Goal: Information Seeking & Learning: Learn about a topic

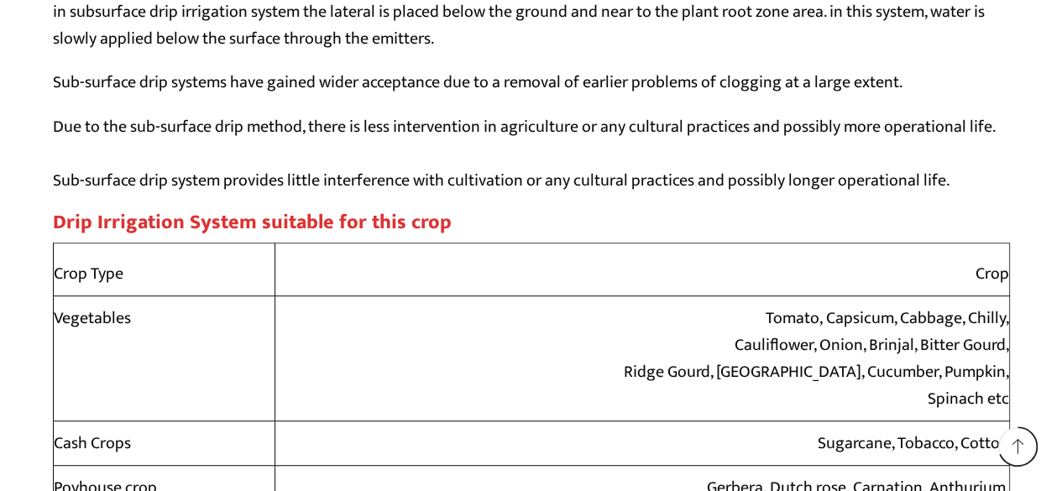
scroll to position [13091, 0]
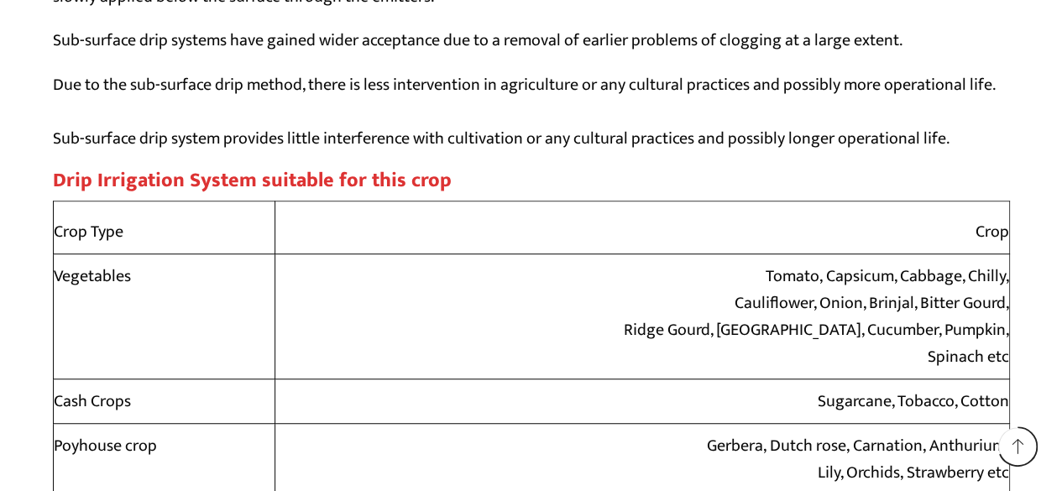
click at [261, 320] on td "Vegetables" at bounding box center [164, 316] width 222 height 125
click at [121, 295] on td "Vegetables" at bounding box center [164, 316] width 222 height 125
click at [781, 288] on td "Tomato, Capsicum, Cabbage, Chilly, Cauliflower, Onion, [GEOGRAPHIC_DATA], Bitte…" at bounding box center [641, 316] width 734 height 125
click at [913, 274] on td "Tomato, Capsicum, Cabbage, Chilly, Cauliflower, Onion, [GEOGRAPHIC_DATA], Bitte…" at bounding box center [641, 316] width 734 height 125
click at [957, 276] on td "Tomato, Capsicum, Cabbage, Chilly, Cauliflower, Onion, [GEOGRAPHIC_DATA], Bitte…" at bounding box center [641, 316] width 734 height 125
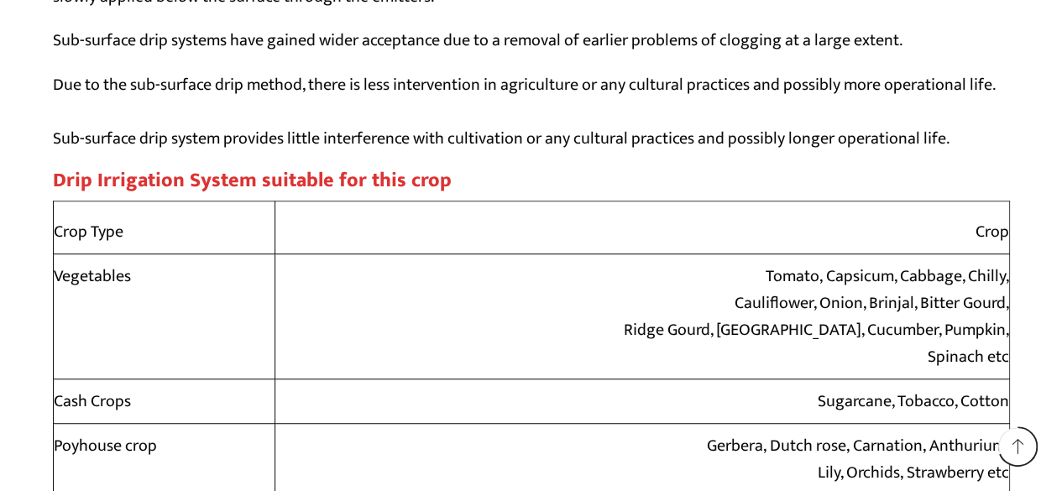
click at [775, 313] on td "Tomato, Capsicum, Cabbage, Chilly, Cauliflower, Onion, [GEOGRAPHIC_DATA], Bitte…" at bounding box center [641, 316] width 734 height 125
click at [878, 305] on td "Tomato, Capsicum, Cabbage, Chilly, Cauliflower, Onion, [GEOGRAPHIC_DATA], Bitte…" at bounding box center [641, 316] width 734 height 125
click at [928, 297] on td "Tomato, Capsicum, Cabbage, Chilly, Cauliflower, Onion, [GEOGRAPHIC_DATA], Bitte…" at bounding box center [641, 316] width 734 height 125
click at [832, 326] on td "Tomato, Capsicum, Cabbage, Chilly, Cauliflower, Onion, [GEOGRAPHIC_DATA], Bitte…" at bounding box center [641, 316] width 734 height 125
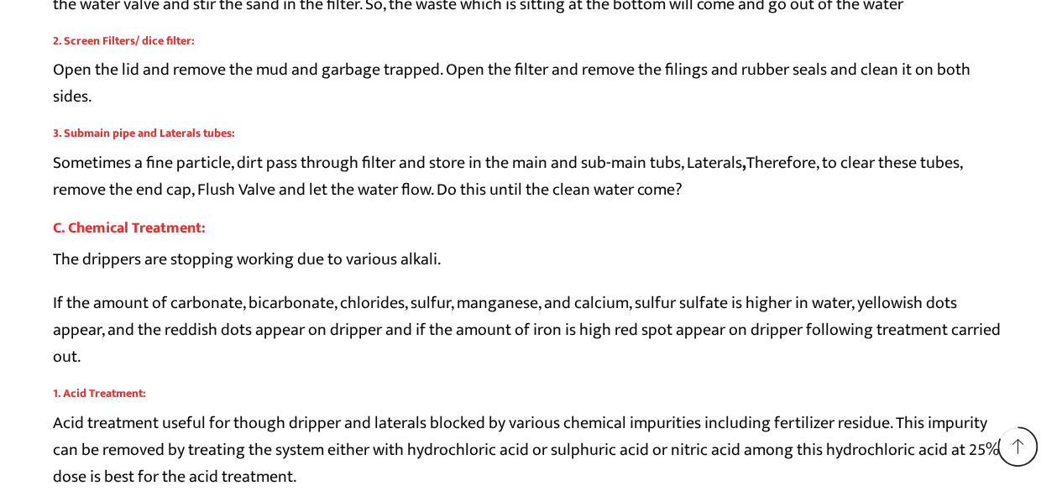
scroll to position [15860, 0]
